Goal: Transaction & Acquisition: Obtain resource

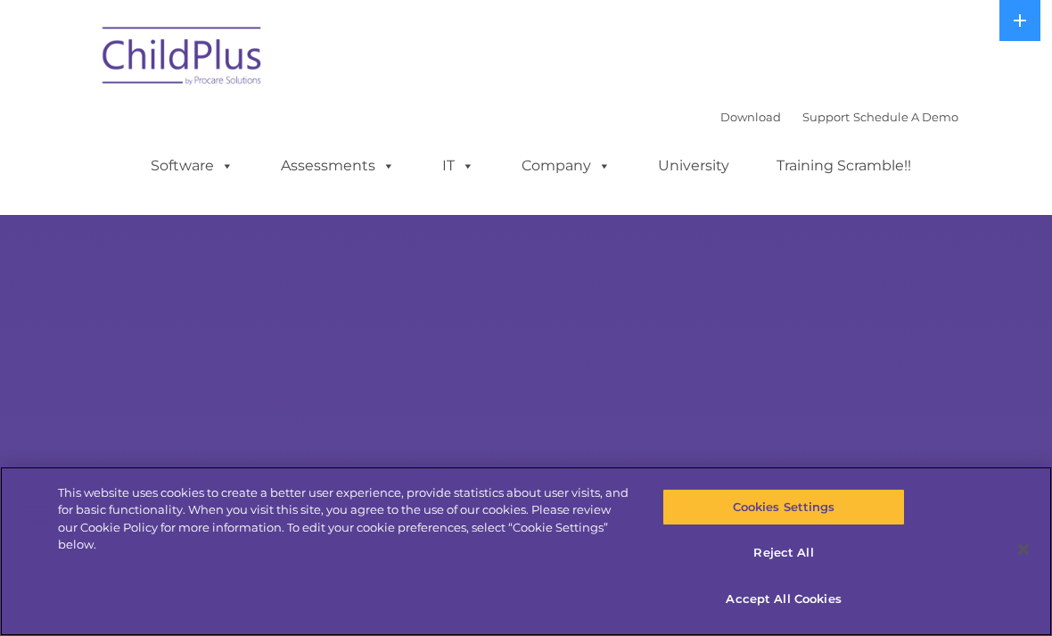
select select "MEDIUM"
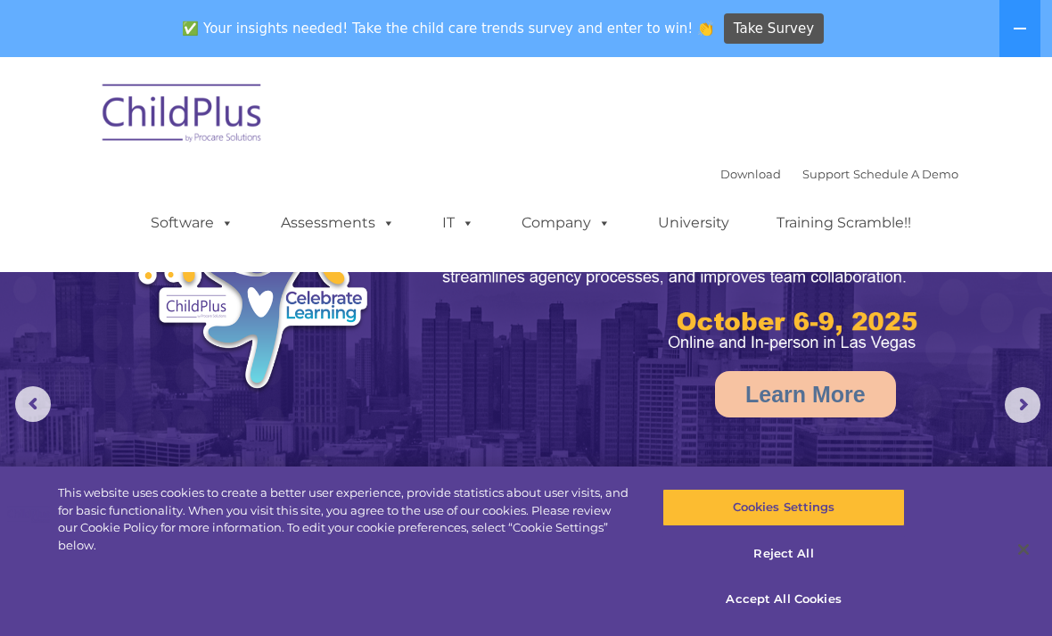
click at [213, 119] on img at bounding box center [183, 115] width 178 height 89
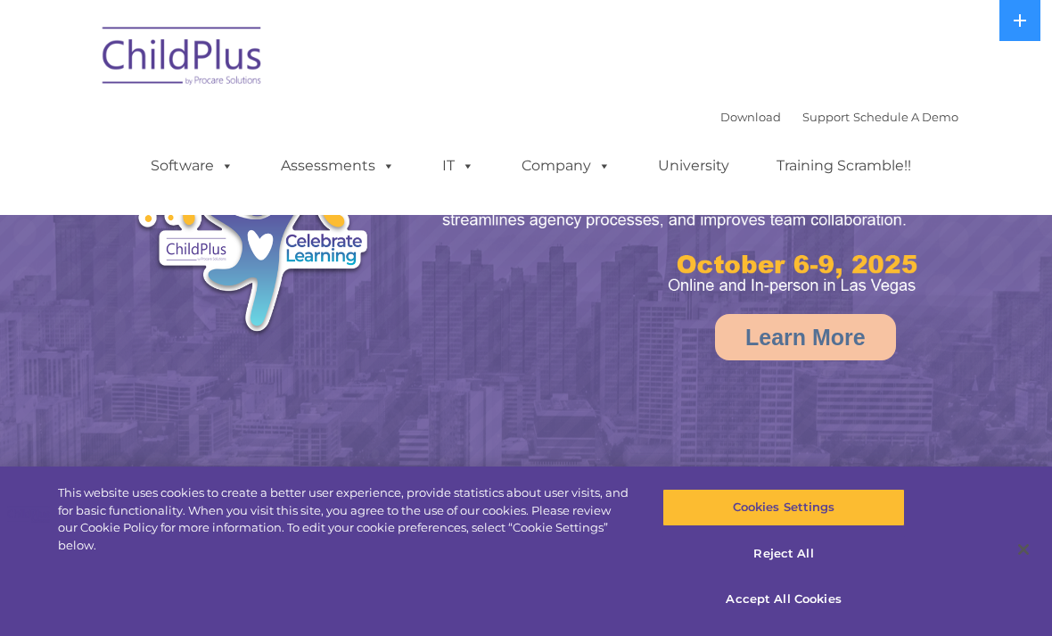
select select "MEDIUM"
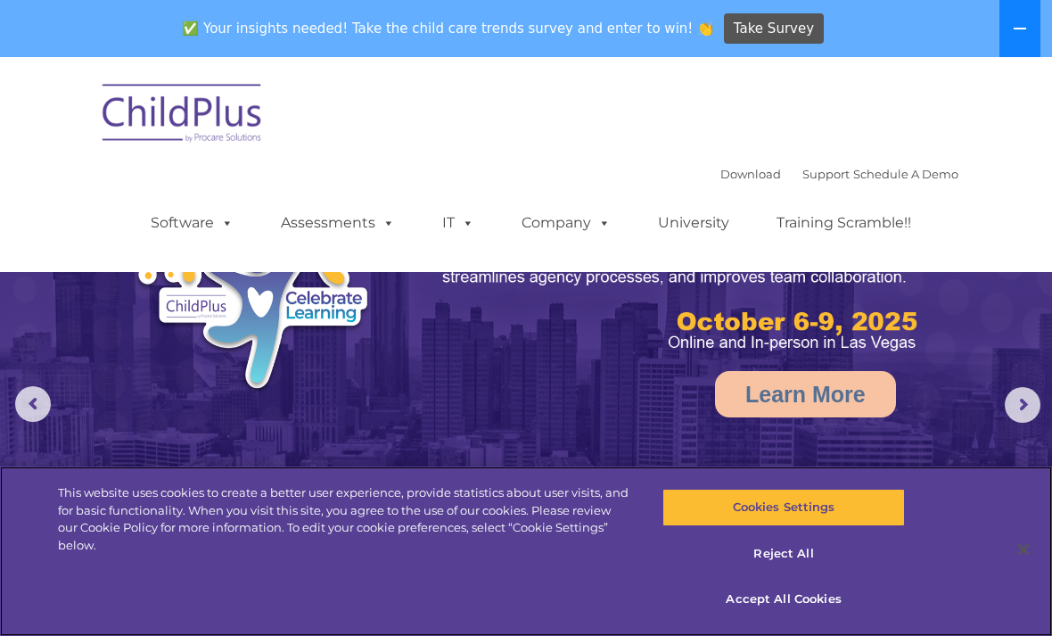
click at [1021, 26] on icon at bounding box center [1020, 28] width 14 height 14
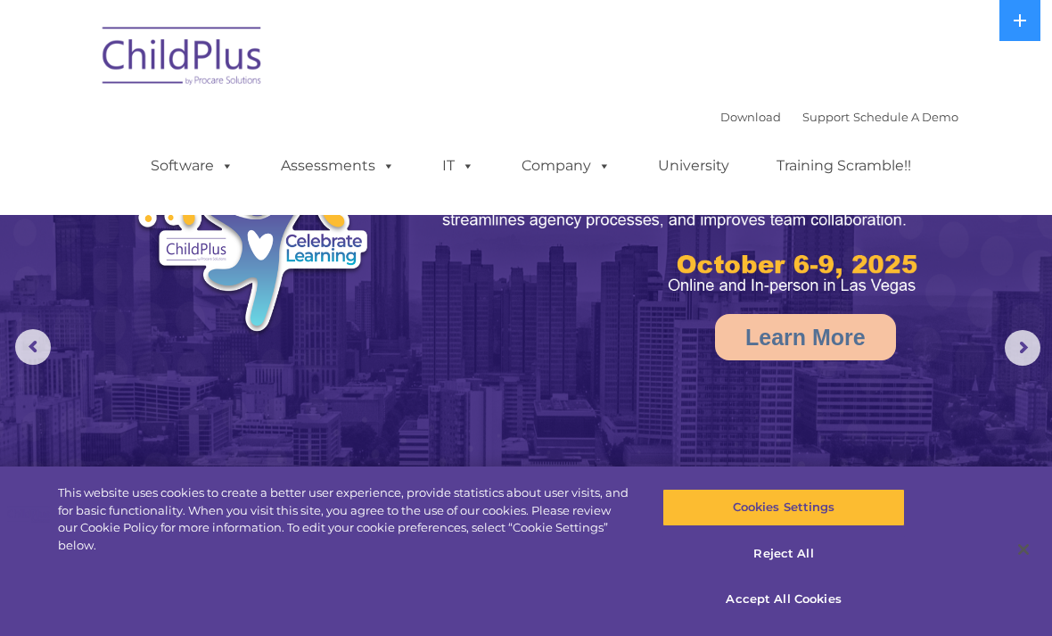
click at [174, 62] on img at bounding box center [183, 58] width 178 height 89
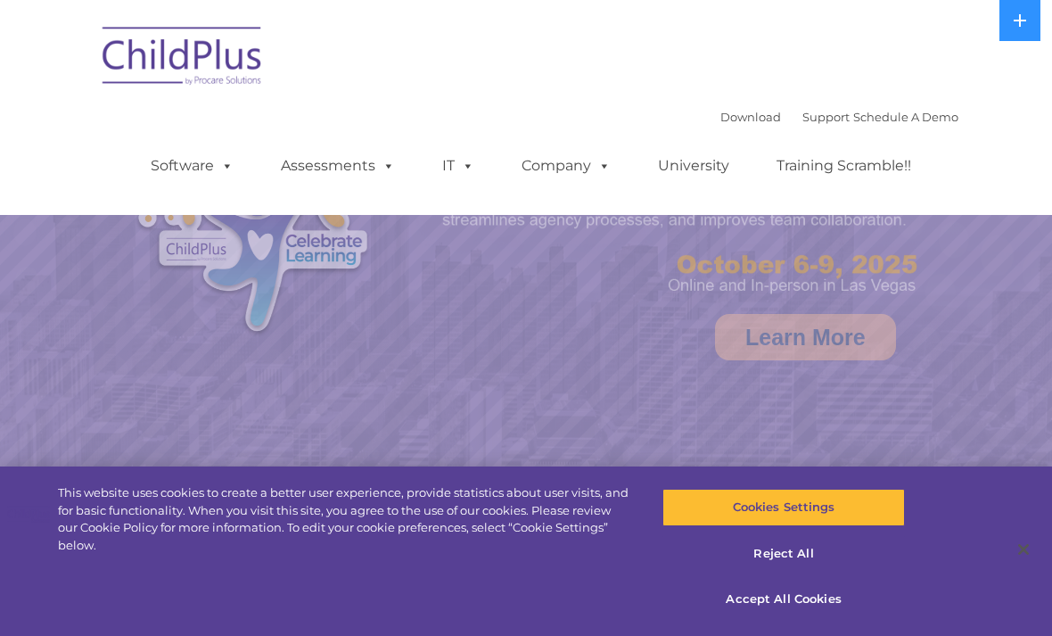
select select "MEDIUM"
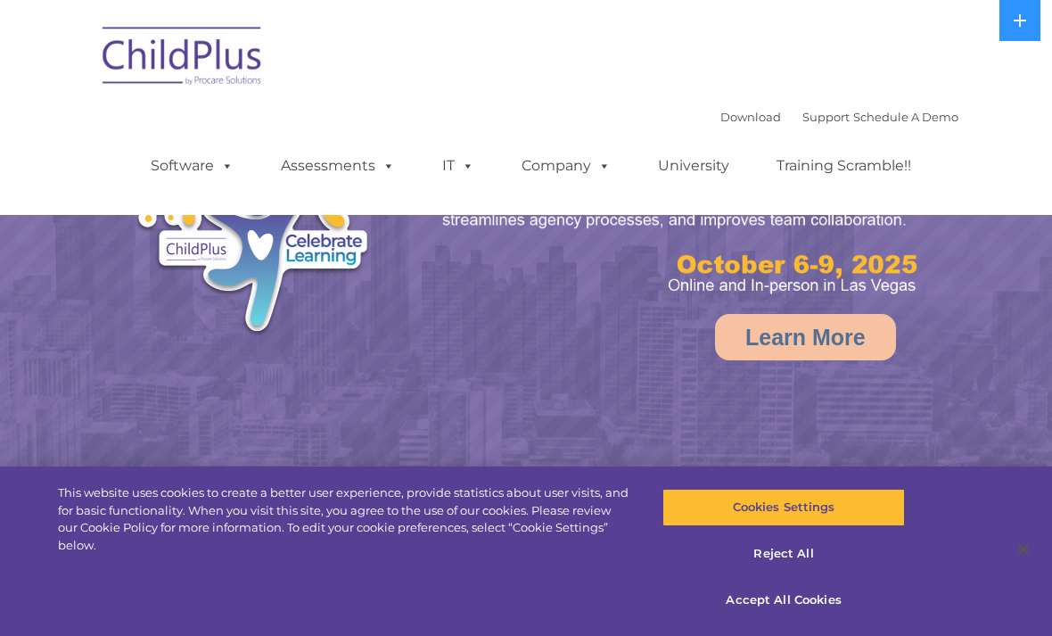
select select "MEDIUM"
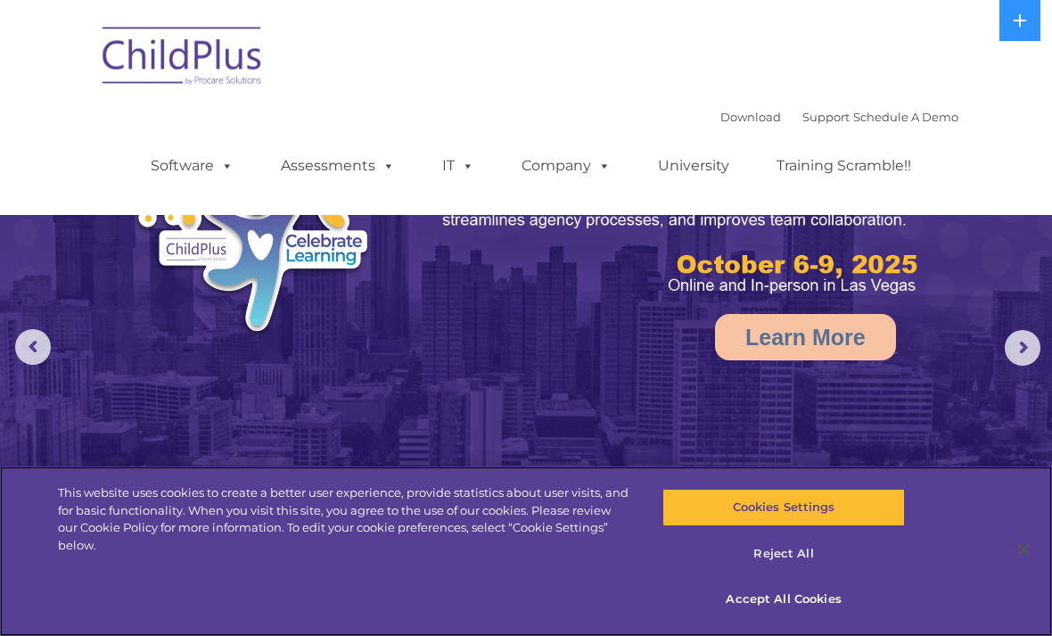
click at [787, 553] on button "Reject All" at bounding box center [783, 553] width 242 height 37
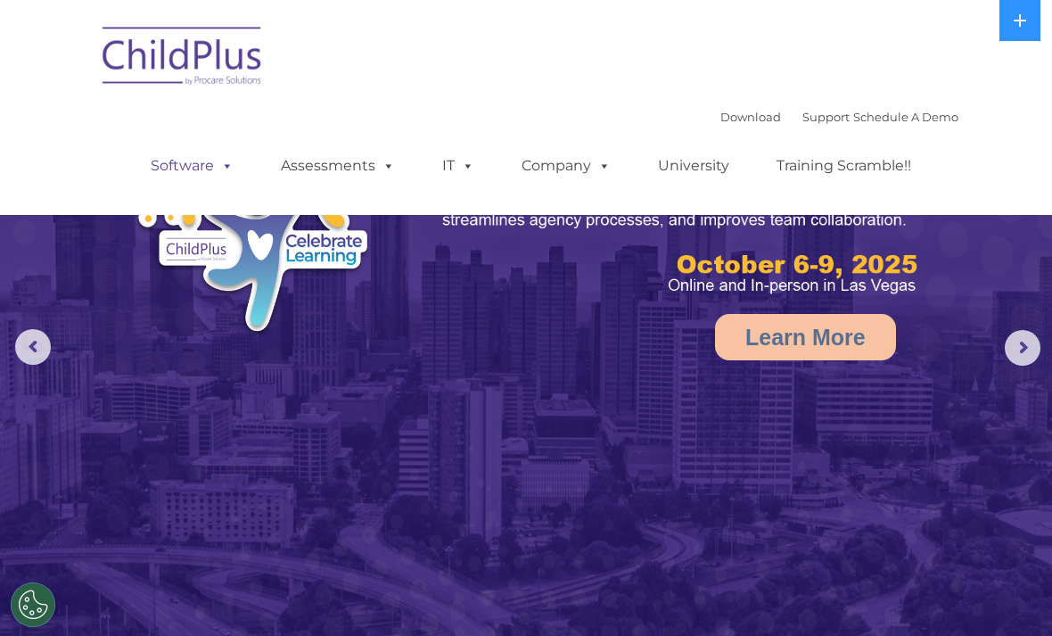
click at [193, 170] on link "Software" at bounding box center [192, 166] width 119 height 36
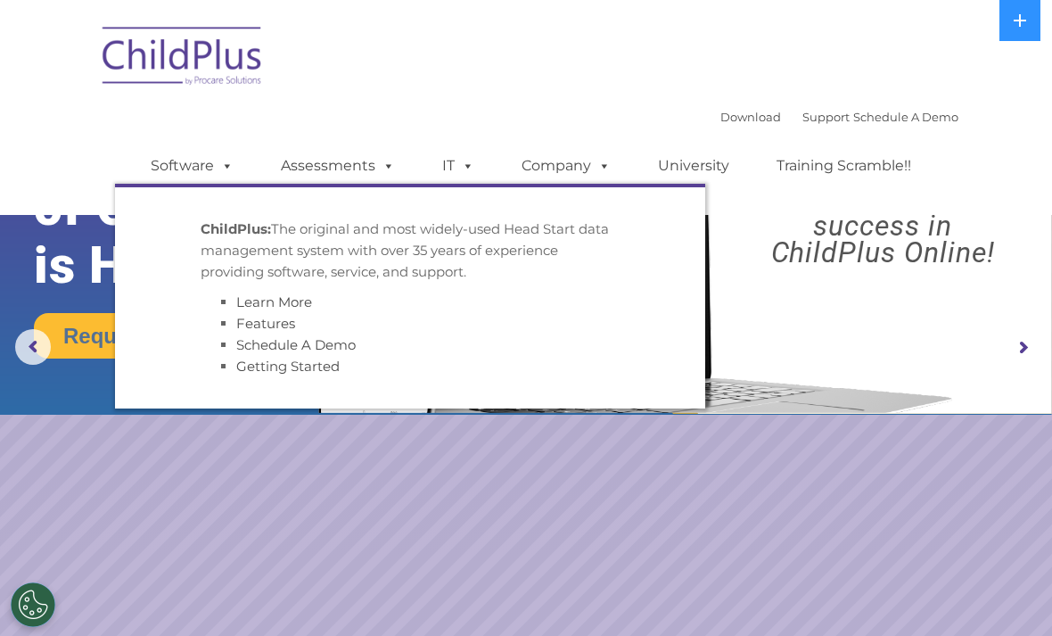
click at [486, 503] on rs-slide "Request a Demo The Future of ChildPlus is Here! Boost your productivity and str…" at bounding box center [526, 347] width 1052 height 695
